Goal: Information Seeking & Learning: Learn about a topic

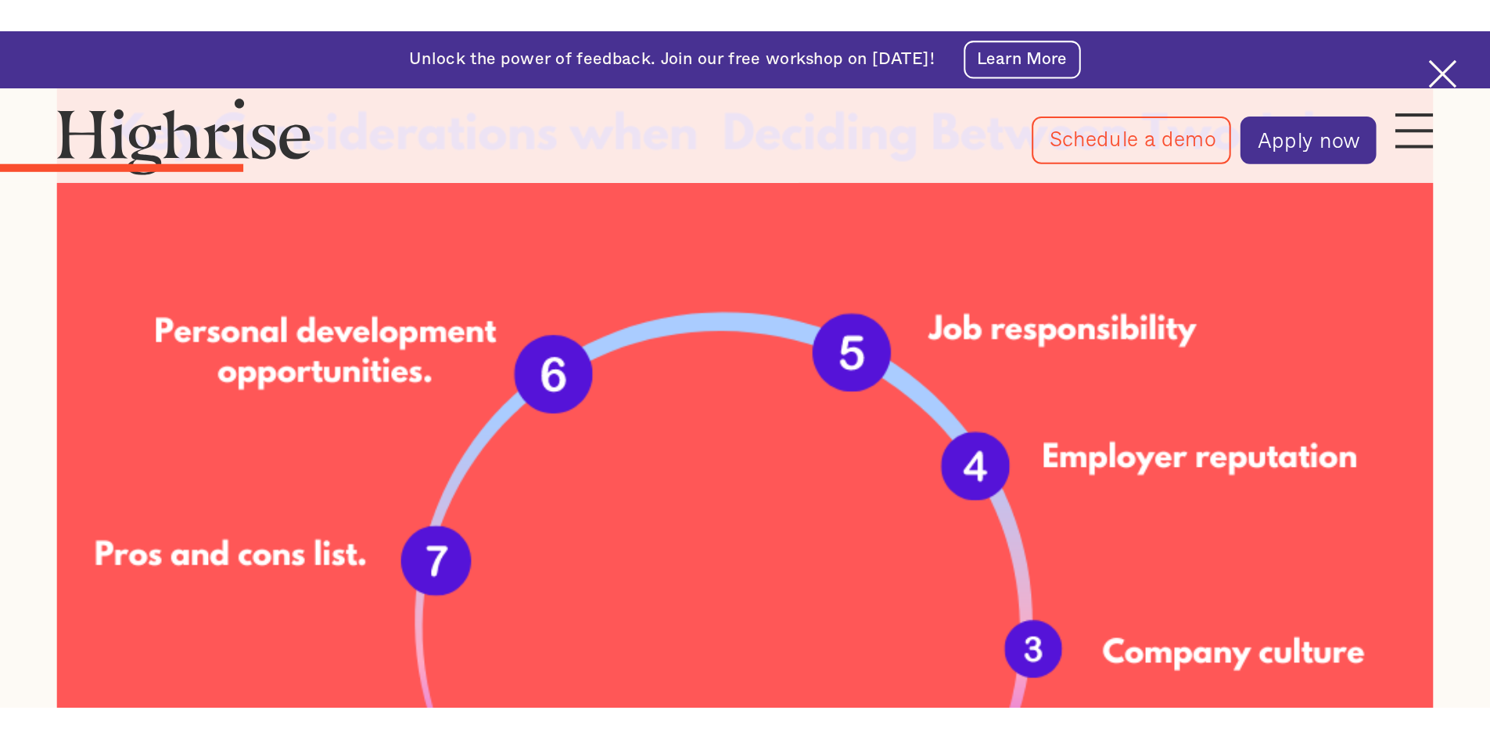
scroll to position [1333, 0]
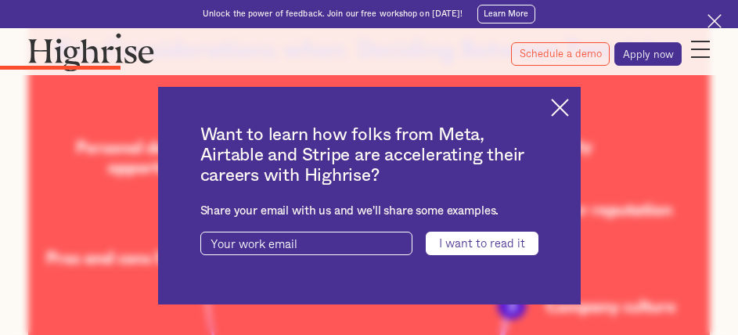
click at [578, 106] on div "Want to learn how folks from Meta, Airtable and Stripe are accelerating their c…" at bounding box center [369, 196] width 422 height 218
click at [569, 107] on img at bounding box center [560, 108] width 18 height 18
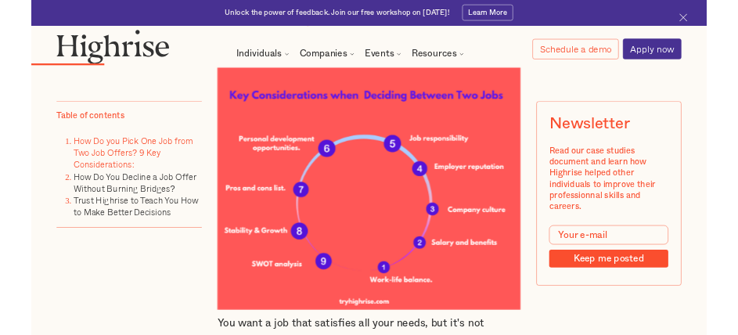
scroll to position [2333, 0]
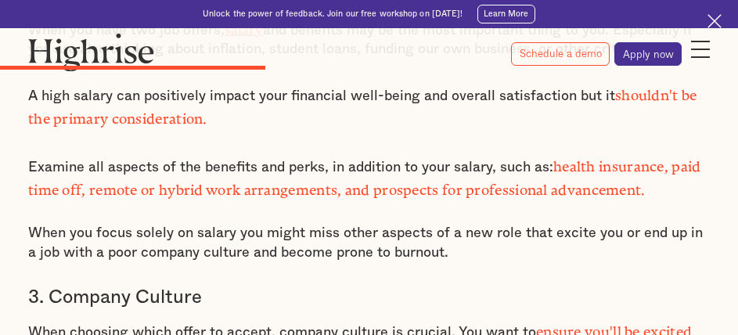
click at [269, 224] on p "When you focus solely on salary you might miss other aspects of a new role that…" at bounding box center [368, 243] width 681 height 38
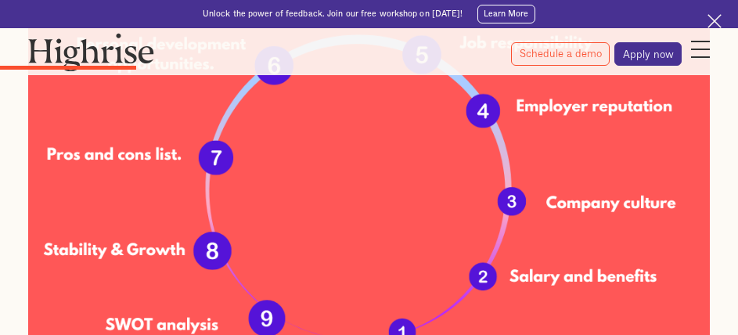
scroll to position [1436, 0]
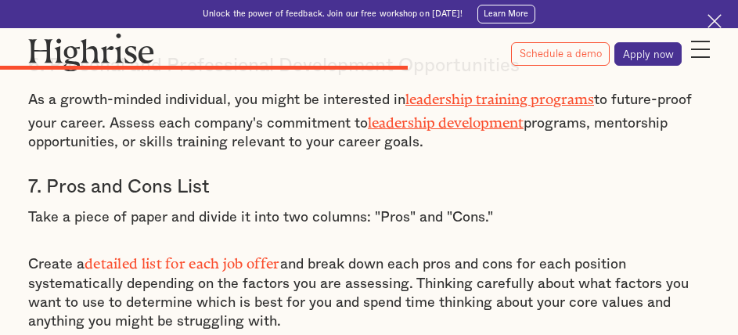
scroll to position [3318, 0]
click at [222, 254] on strong "detailed list for each job offer" at bounding box center [182, 258] width 196 height 9
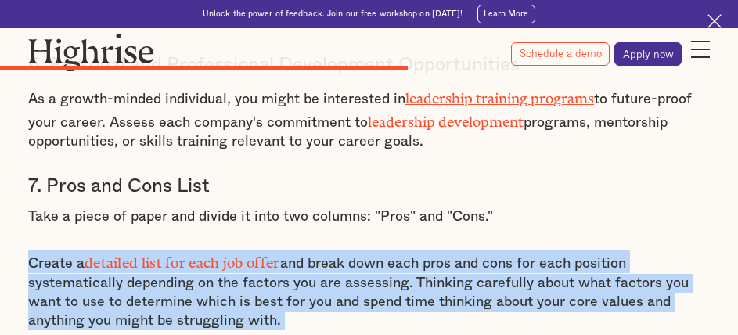
click at [222, 254] on strong "detailed list for each job offer" at bounding box center [182, 258] width 196 height 9
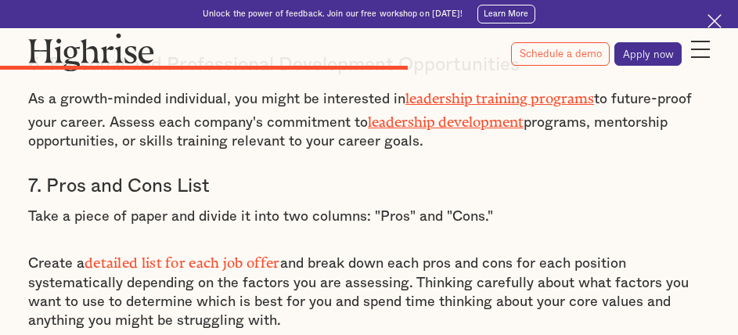
click at [222, 254] on strong "detailed list for each job offer" at bounding box center [182, 258] width 196 height 9
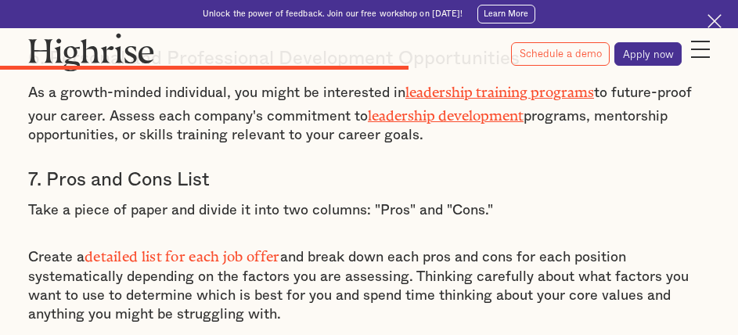
click at [371, 243] on p "Create a detailed list for each job offer and break down each pros and cons for…" at bounding box center [368, 283] width 681 height 81
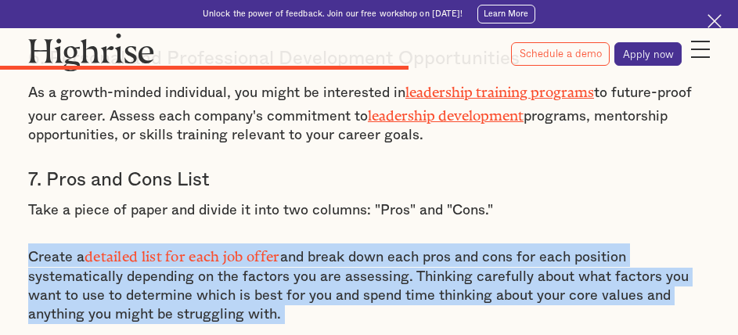
click at [371, 243] on p "Create a detailed list for each job offer and break down each pros and cons for…" at bounding box center [368, 283] width 681 height 81
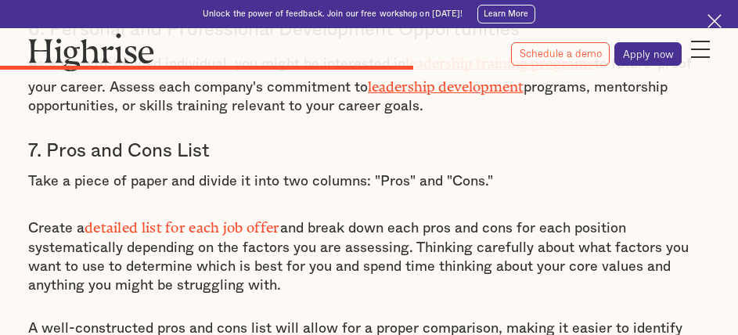
scroll to position [3354, 0]
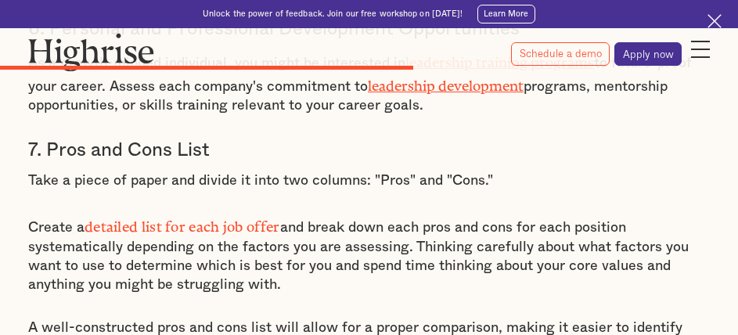
click at [175, 218] on strong "detailed list for each job offer" at bounding box center [182, 222] width 196 height 9
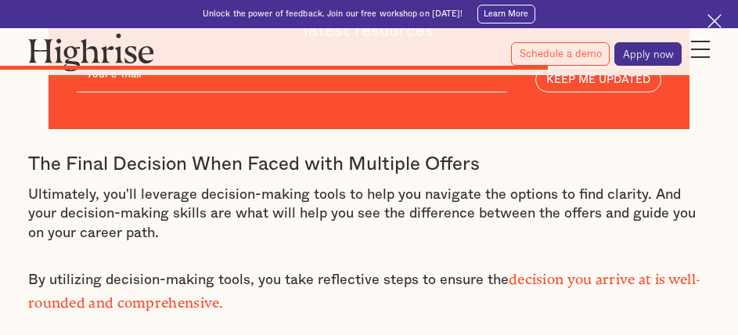
scroll to position [4287, 0]
